Goal: Find specific page/section: Find specific page/section

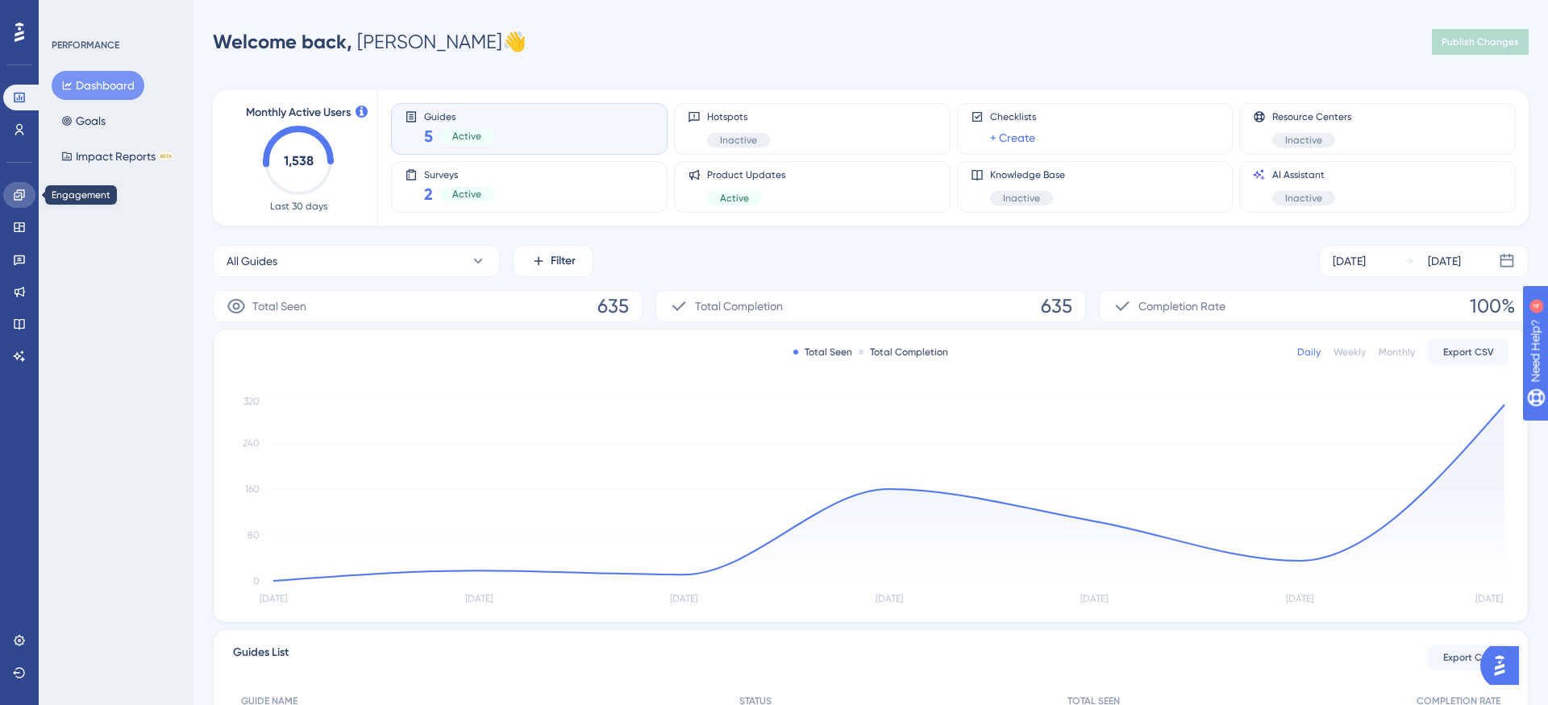
click at [26, 199] on link at bounding box center [19, 195] width 32 height 26
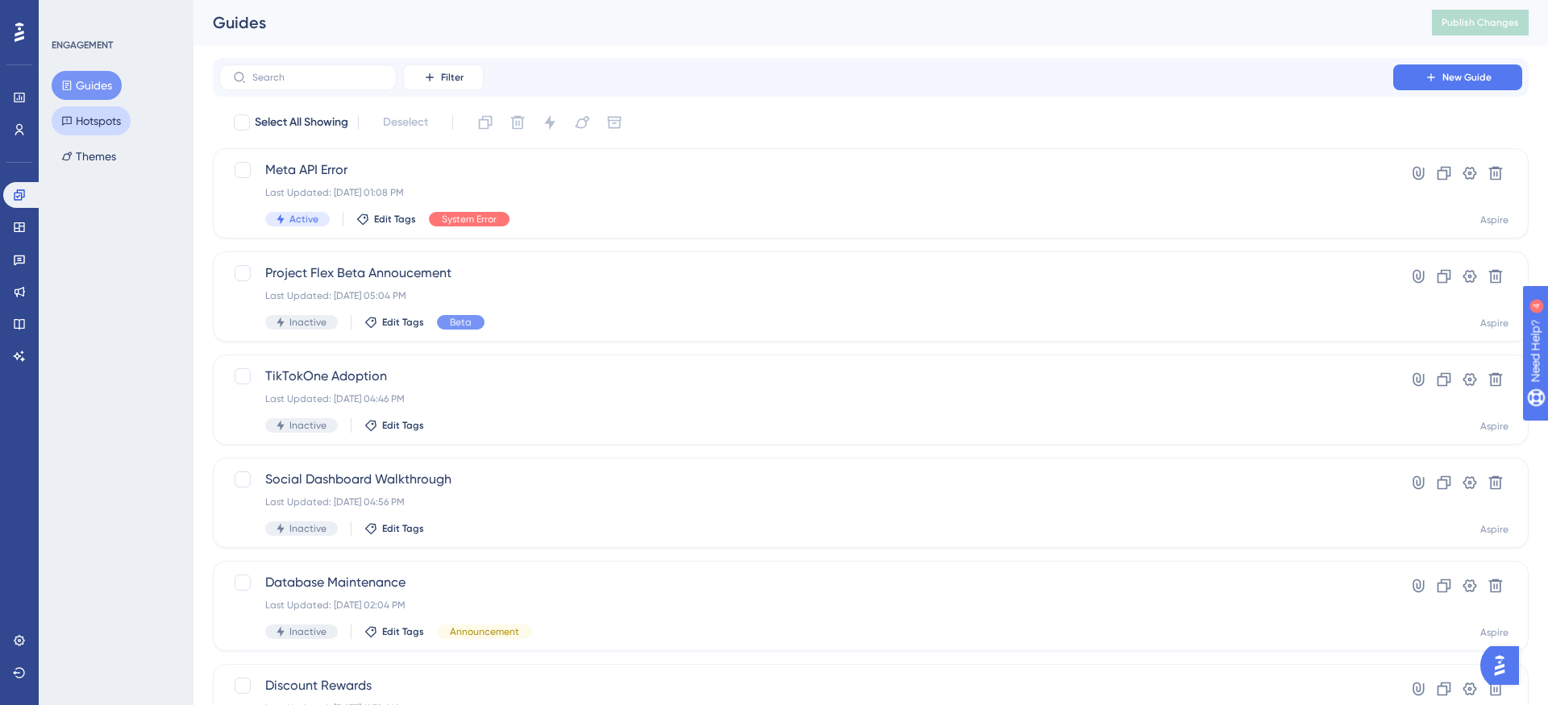
click at [85, 118] on button "Hotspots" at bounding box center [91, 120] width 79 height 29
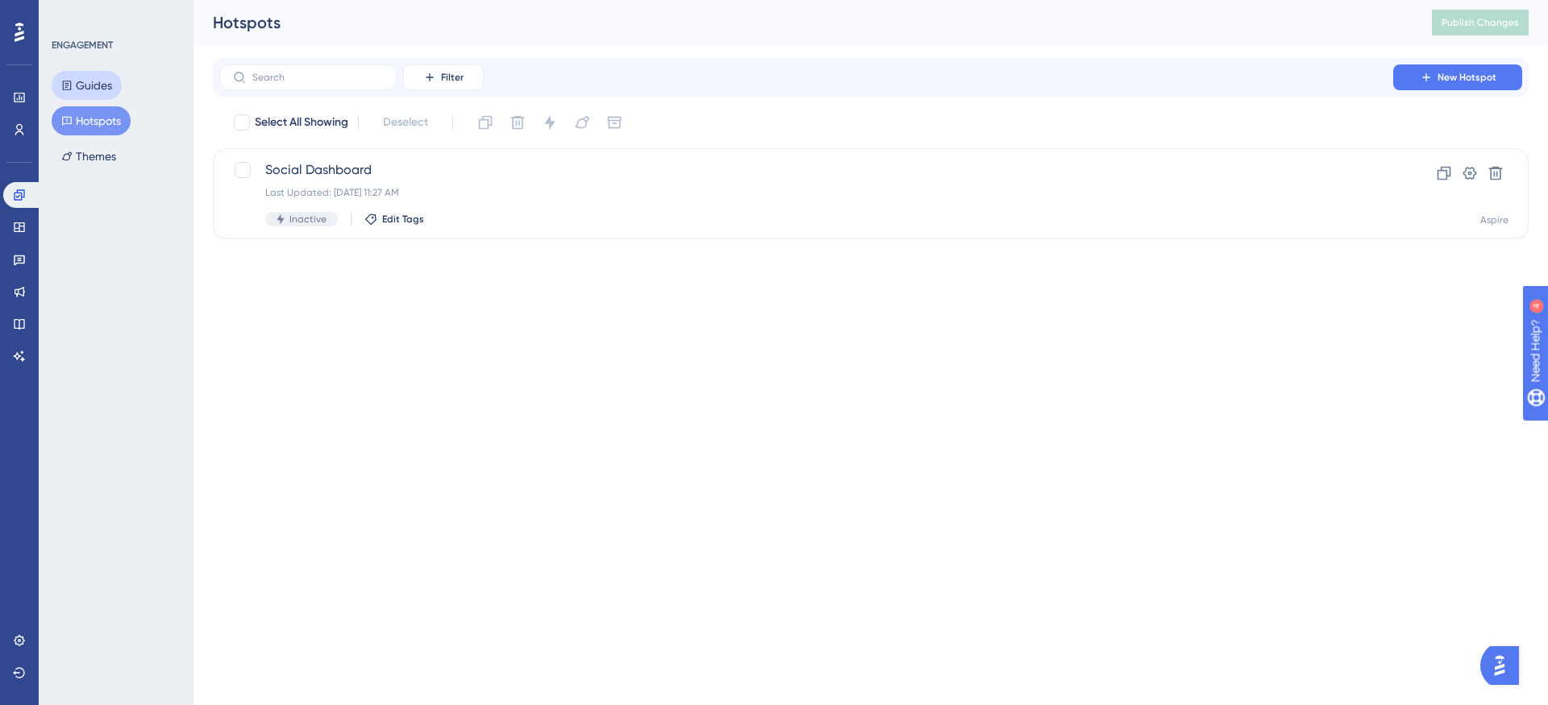
click at [101, 78] on button "Guides" at bounding box center [87, 85] width 70 height 29
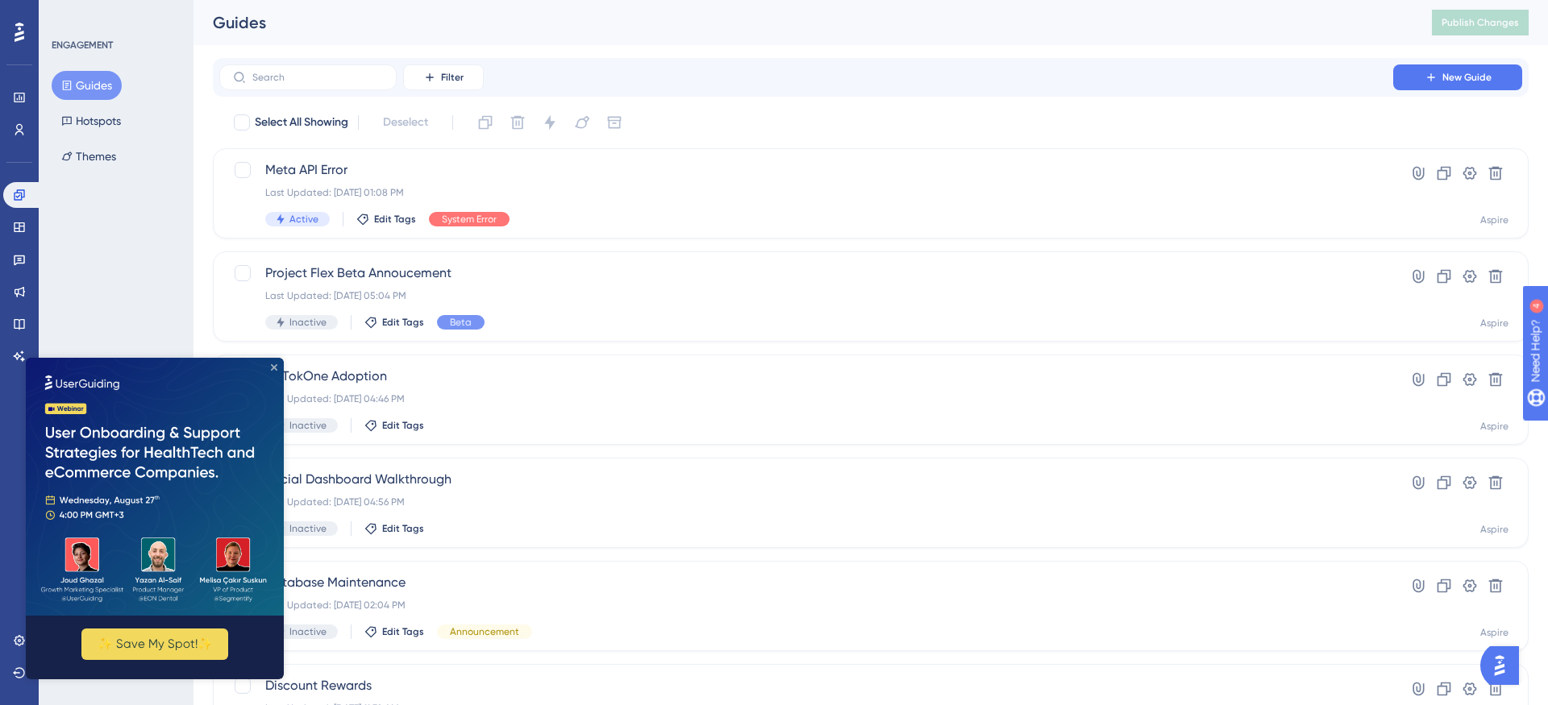
click at [274, 366] on icon "Close Preview" at bounding box center [274, 367] width 6 height 6
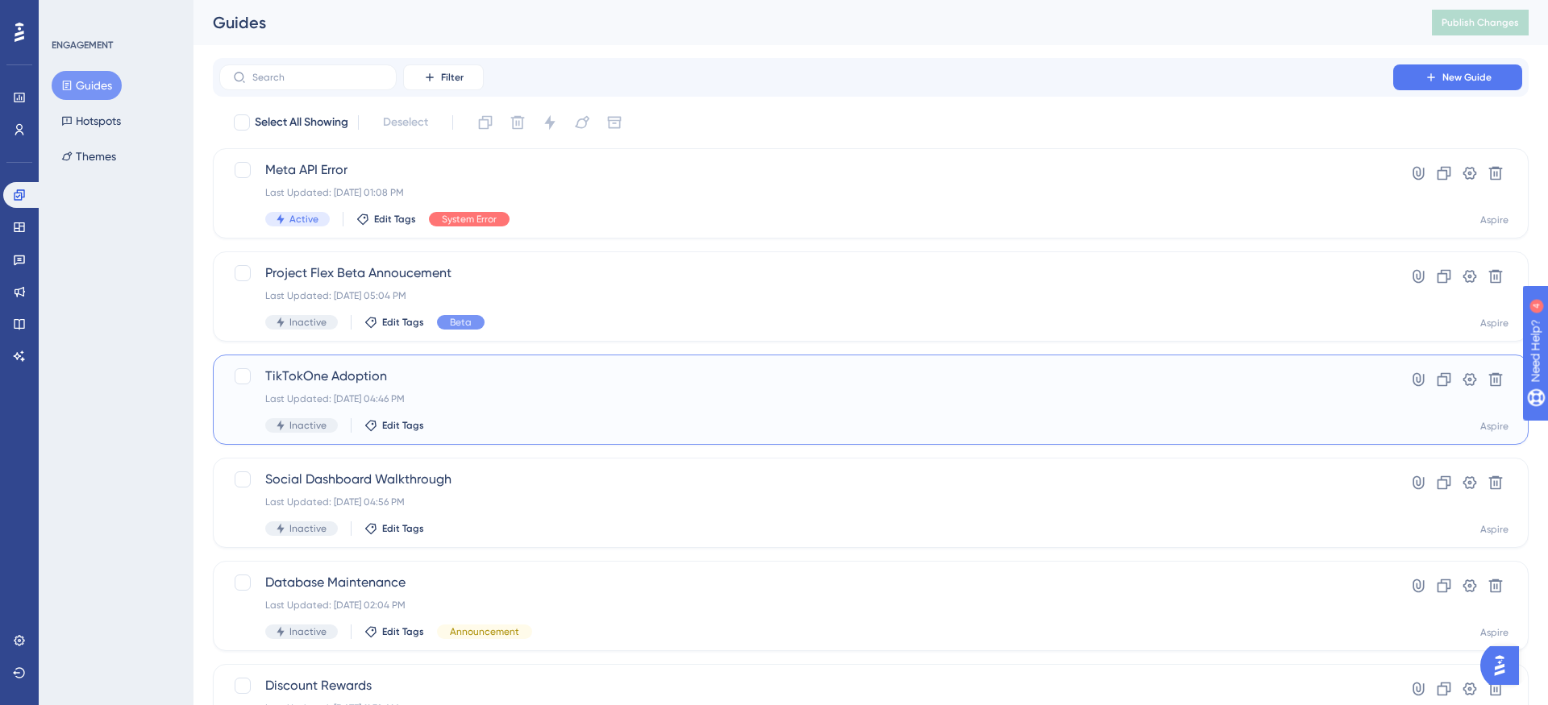
click at [560, 393] on div "Last Updated: [DATE] 04:46 PM" at bounding box center [806, 399] width 1082 height 13
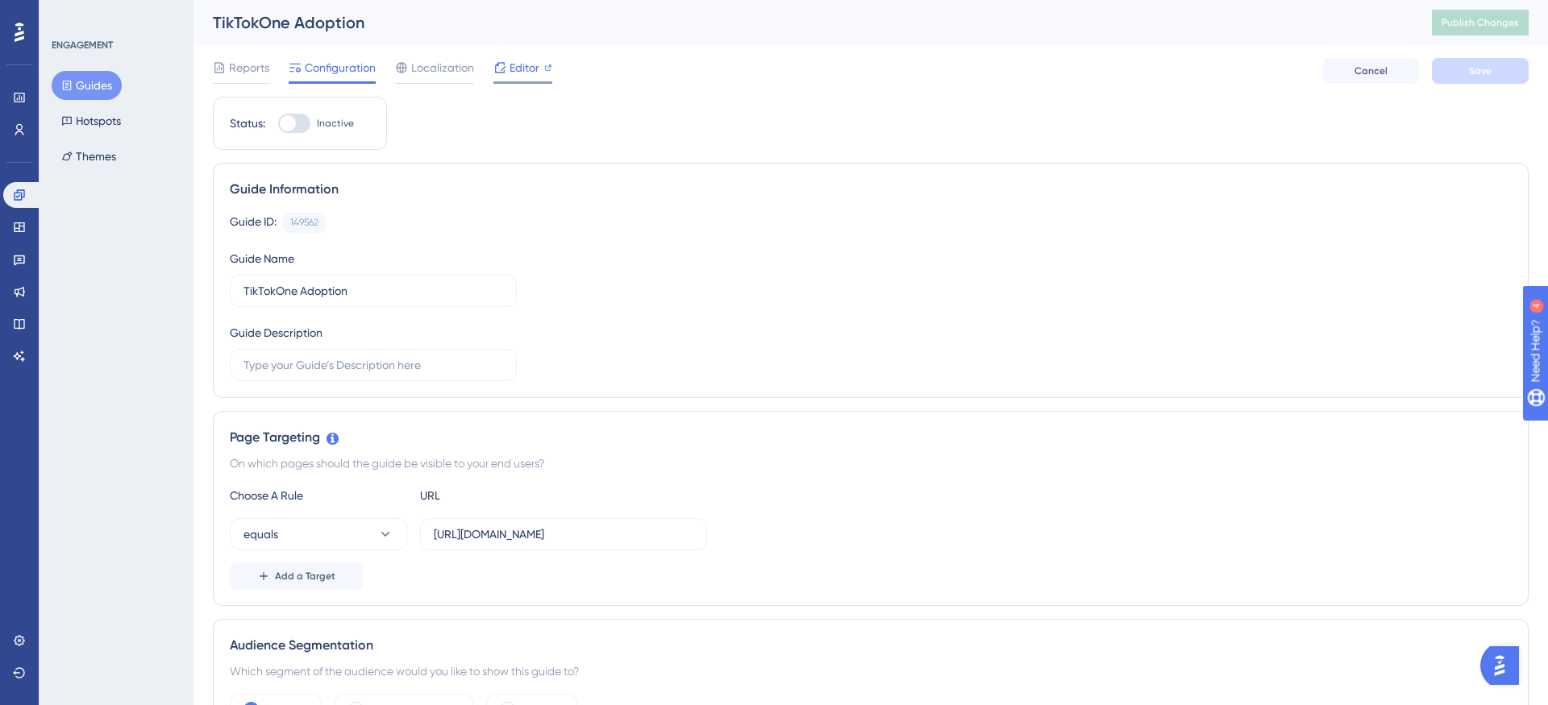
click at [511, 69] on span "Editor" at bounding box center [525, 67] width 30 height 19
